Goal: Browse casually

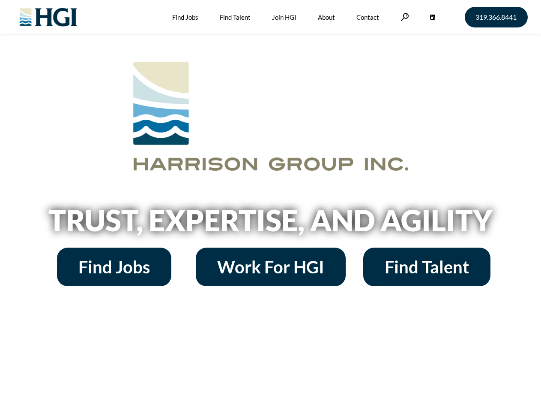
click at [270, 206] on h2 "Trust, Expertise, and Agility" at bounding box center [271, 219] width 489 height 29
click at [404, 17] on link at bounding box center [405, 17] width 9 height 8
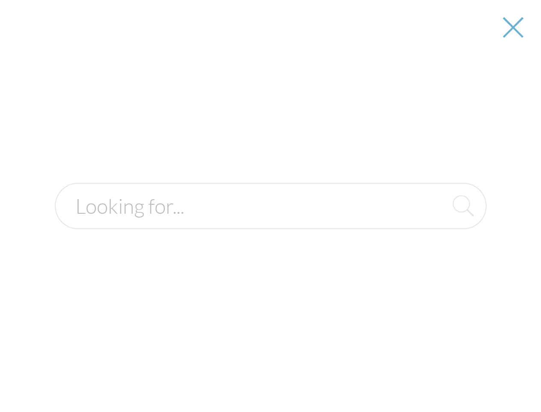
click at [270, 223] on h2 "Trust, Expertise, and Agility" at bounding box center [271, 219] width 489 height 29
